Goal: Transaction & Acquisition: Purchase product/service

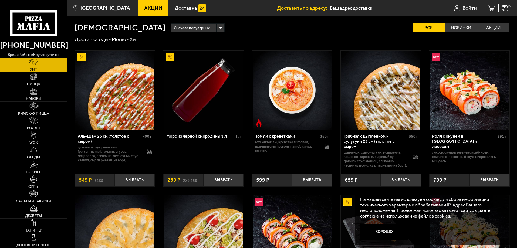
click at [39, 102] on link "Римская пицца" at bounding box center [33, 109] width 67 height 14
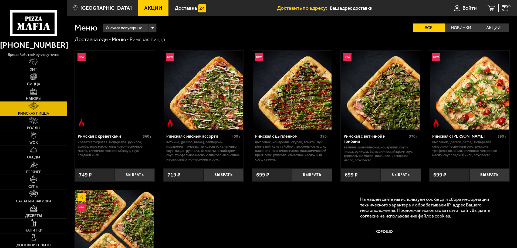
click at [39, 97] on span "Наборы" at bounding box center [33, 99] width 15 height 4
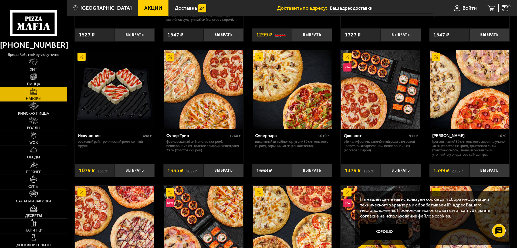
scroll to position [270, 0]
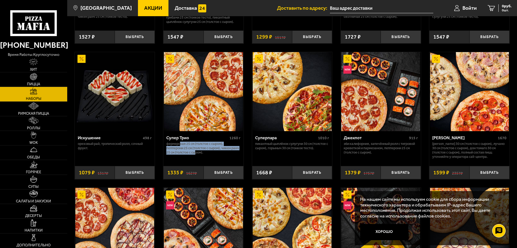
drag, startPoint x: 181, startPoint y: 145, endPoint x: 212, endPoint y: 155, distance: 31.9
click at [210, 155] on p "Фермерская 25 см (толстое с сыром), Пепперони 25 см (толстое с сыром), Чикен Ра…" at bounding box center [203, 148] width 74 height 13
click at [218, 154] on p "Фермерская 25 см (толстое с сыром), Пепперони 25 см (толстое с сыром), Чикен Ра…" at bounding box center [203, 148] width 74 height 13
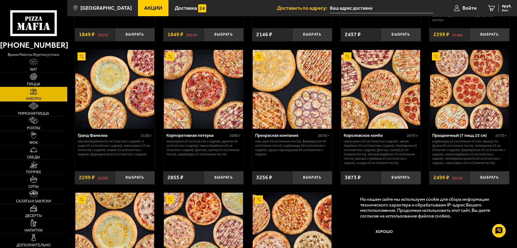
scroll to position [782, 0]
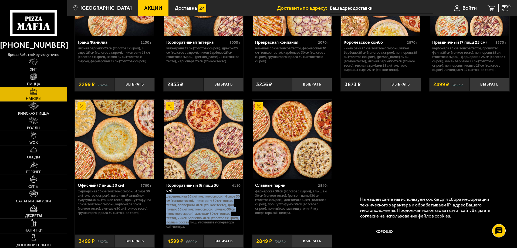
drag, startPoint x: 167, startPoint y: 192, endPoint x: 204, endPoint y: 222, distance: 47.2
click at [204, 222] on p "Деревенская 30 см (толстое с сыром), 4 сыра 30 см (тонкое тесто), Чикен Ранч 30…" at bounding box center [203, 211] width 74 height 35
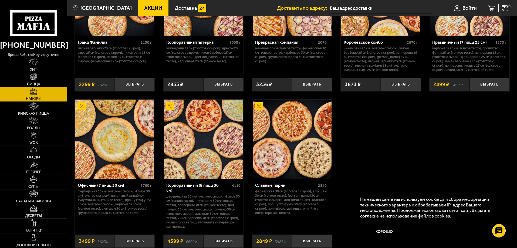
click at [214, 225] on p "Деревенская 30 см (толстое с сыром), 4 сыра 30 см (тонкое тесто), Чикен Ранч 30…" at bounding box center [203, 211] width 74 height 35
click at [209, 226] on p "Деревенская 30 см (толстое с сыром), 4 сыра 30 см (тонкое тесто), Чикен Ранч 30…" at bounding box center [203, 211] width 74 height 35
